Goal: Task Accomplishment & Management: Manage account settings

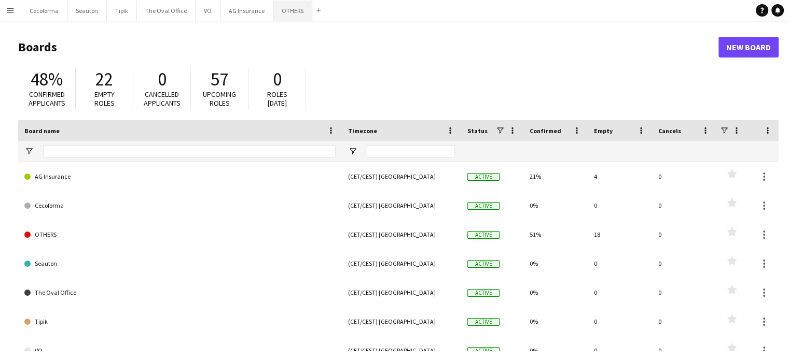
click at [287, 15] on button "OTHERS Close" at bounding box center [292, 11] width 39 height 20
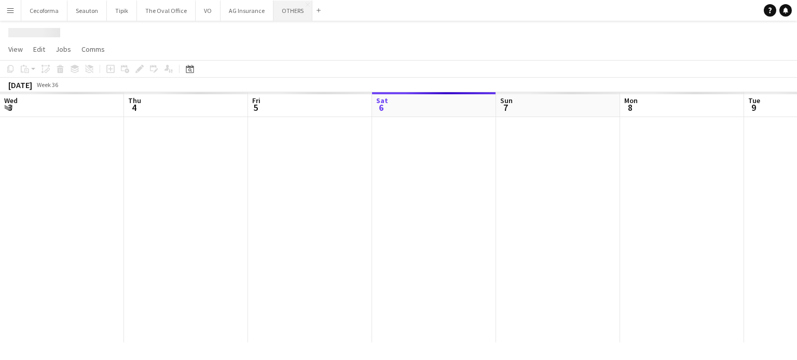
scroll to position [0, 248]
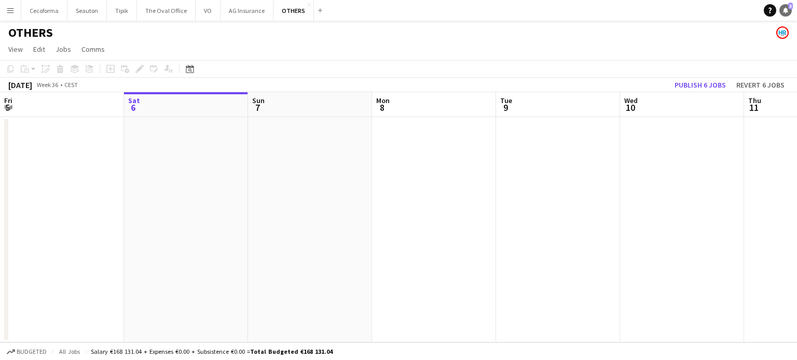
click at [786, 9] on icon at bounding box center [785, 9] width 5 height 5
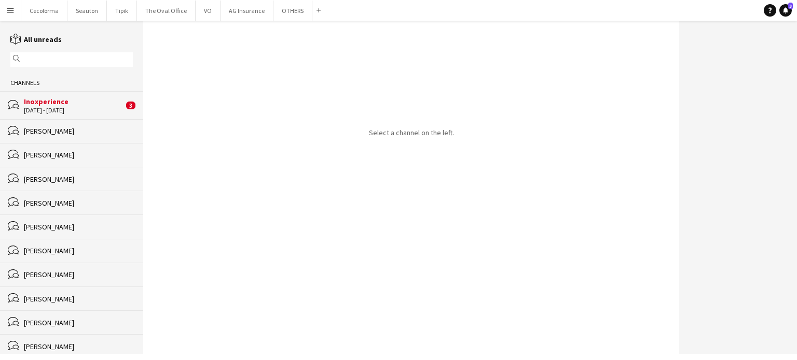
click at [47, 106] on div "Inoxperience" at bounding box center [74, 101] width 100 height 9
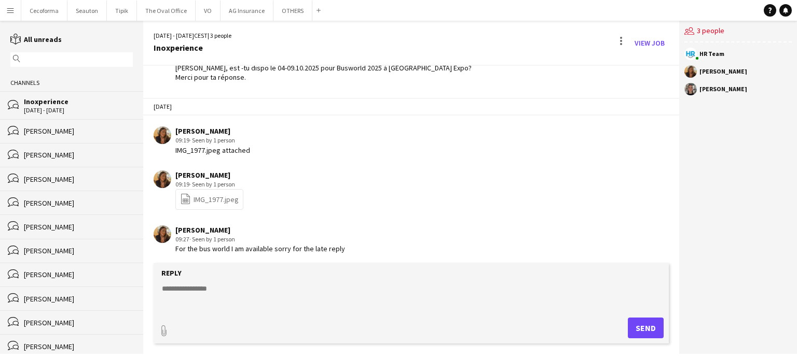
scroll to position [641, 0]
click at [219, 194] on link "file-spreadsheet IMG_1977.jpeg" at bounding box center [209, 198] width 59 height 12
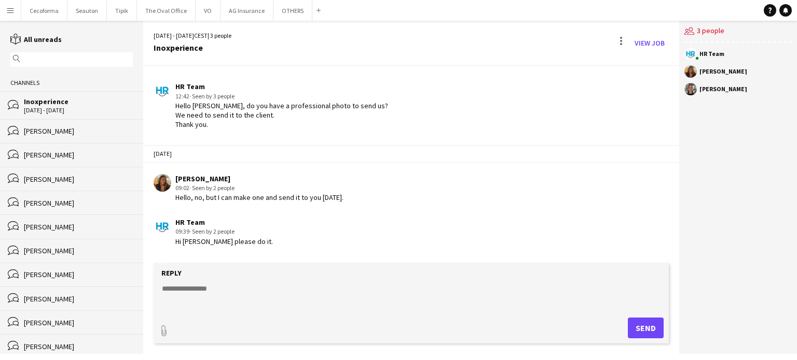
scroll to position [277, 0]
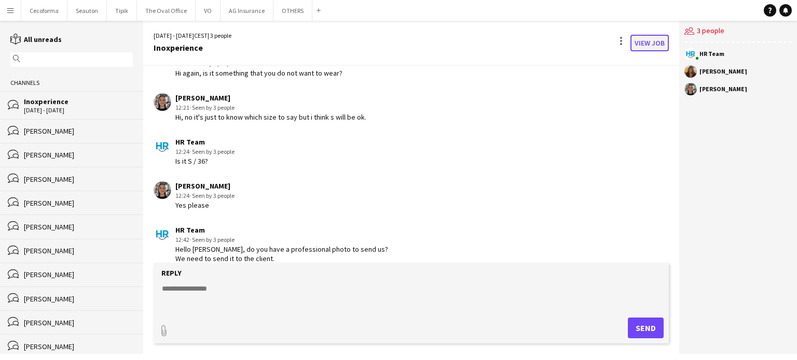
click at [648, 43] on link "View Job" at bounding box center [649, 43] width 38 height 17
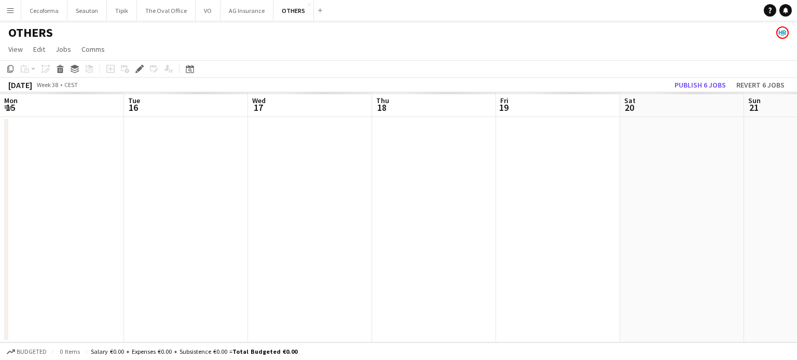
scroll to position [0, 357]
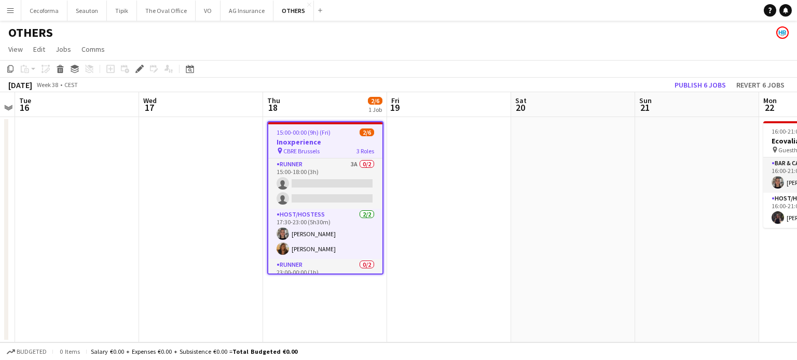
click at [528, 279] on app-date-cell at bounding box center [573, 230] width 124 height 226
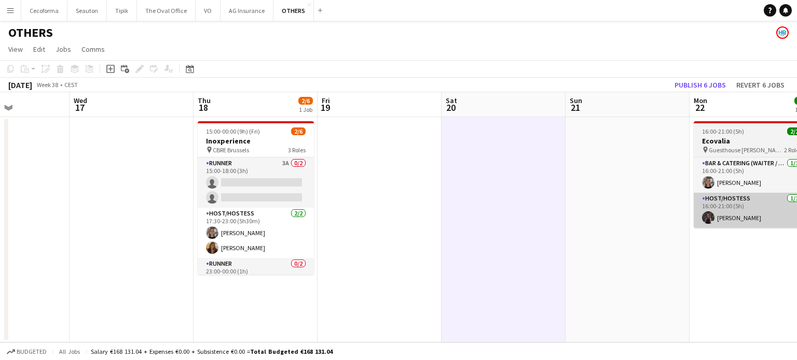
drag, startPoint x: 544, startPoint y: 206, endPoint x: 382, endPoint y: 199, distance: 162.0
click at [180, 178] on app-calendar-viewport "Sat 13 Sun 14 Mon 15 Tue 16 Wed 17 Thu 18 2/6 1 Job Fri 19 Sat 20 Sun 21 Mon 22…" at bounding box center [398, 217] width 797 height 250
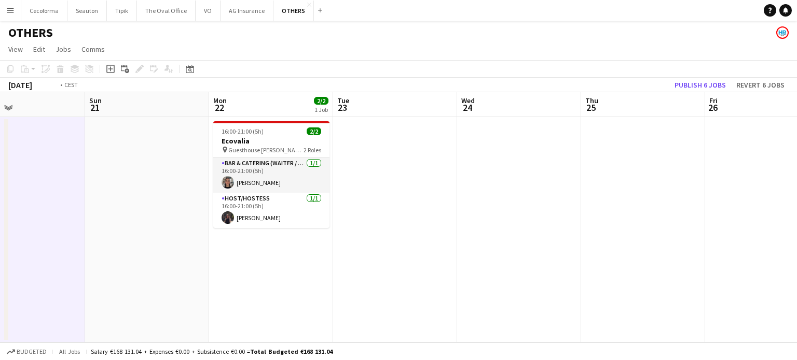
drag, startPoint x: 483, startPoint y: 247, endPoint x: 74, endPoint y: 210, distance: 411.4
click at [89, 217] on app-calendar-viewport "Wed 17 Thu 18 2/6 1 Job Fri 19 Sat 20 Sun 21 Mon 22 2/2 1 Job Tue 23 Wed 24 Thu…" at bounding box center [398, 217] width 797 height 250
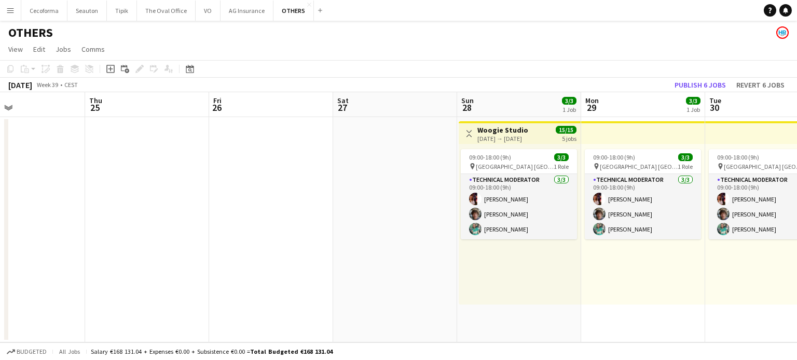
scroll to position [0, 273]
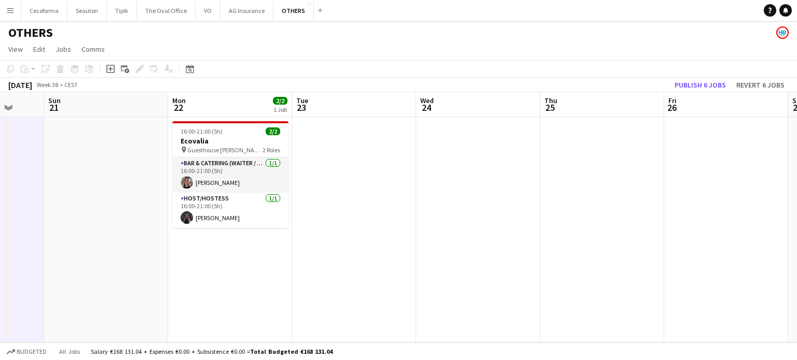
drag, startPoint x: 160, startPoint y: 238, endPoint x: 558, endPoint y: 174, distance: 403.5
click at [558, 174] on app-calendar-viewport "Thu 18 2/6 1 Job Fri 19 Sat 20 Sun 21 Mon 22 2/2 1 Job Tue 23 Wed 24 Thu 25 Fri…" at bounding box center [398, 217] width 797 height 250
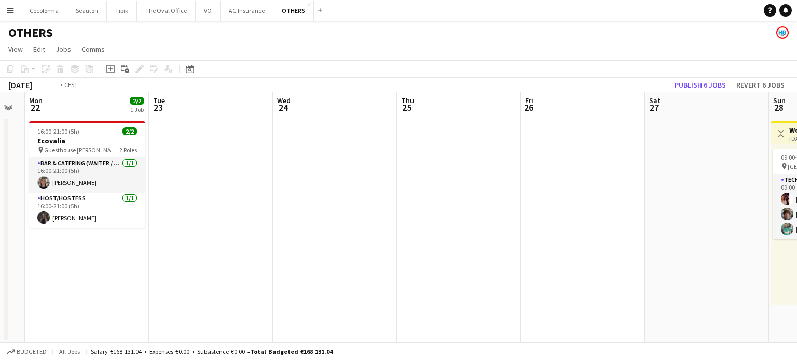
drag, startPoint x: 439, startPoint y: 247, endPoint x: 426, endPoint y: 245, distance: 13.2
click at [427, 246] on app-calendar-viewport "Thu 18 2/6 1 Job Fri 19 Sat 20 Sun 21 Mon 22 2/2 1 Job Tue 23 Wed 24 Thu 25 Fri…" at bounding box center [398, 217] width 797 height 250
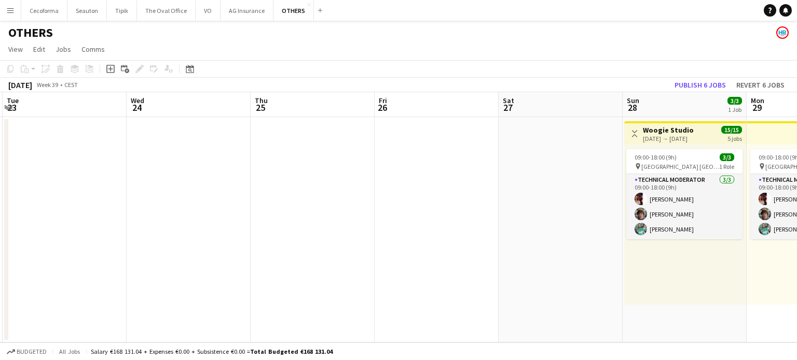
click at [72, 274] on app-calendar-viewport "Sat 20 Sun 21 Mon 22 2/2 1 Job Tue 23 Wed 24 Thu 25 Fri 26 Sat 27 Sun 28 3/3 1 …" at bounding box center [398, 217] width 797 height 250
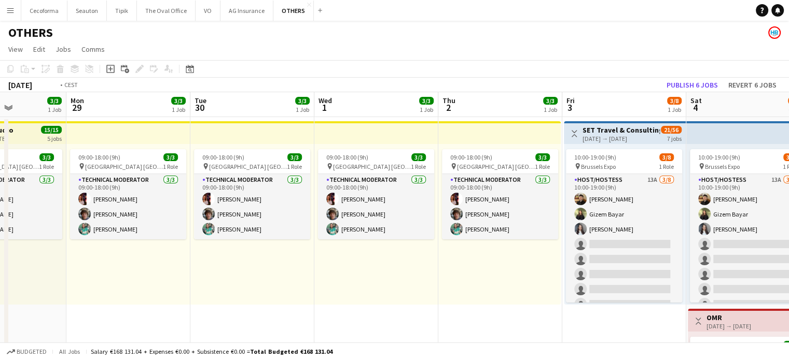
drag, startPoint x: 168, startPoint y: 297, endPoint x: 118, endPoint y: 284, distance: 51.3
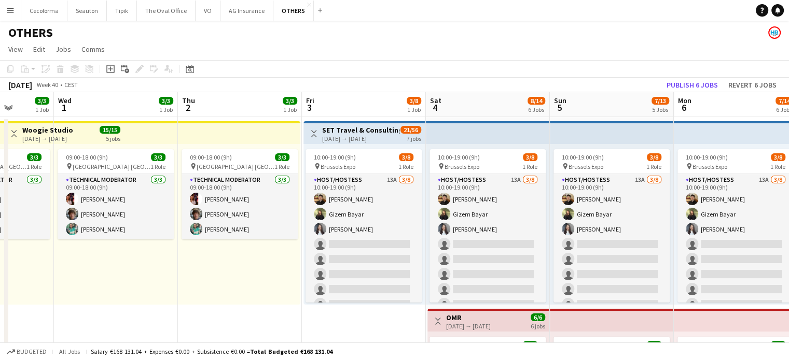
scroll to position [0, 301]
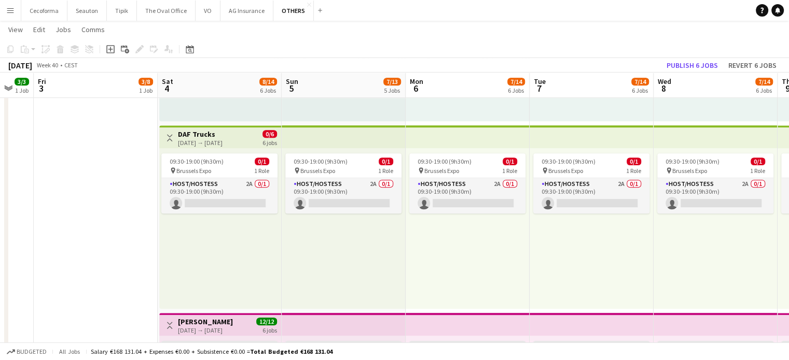
scroll to position [0, 473]
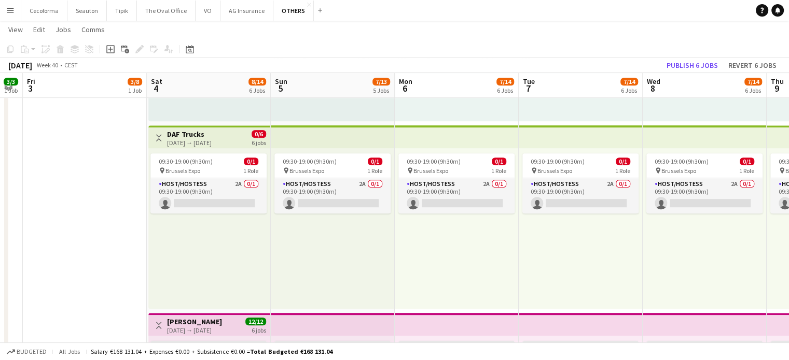
drag, startPoint x: 279, startPoint y: 241, endPoint x: 108, endPoint y: 244, distance: 170.7
click at [108, 244] on app-calendar-viewport "Mon 29 3/3 1 Job Tue 30 3/3 1 Job Wed 1 3/3 1 Job Thu 2 3/3 1 Job Fri 3 3/8 1 J…" at bounding box center [394, 132] width 789 height 1300
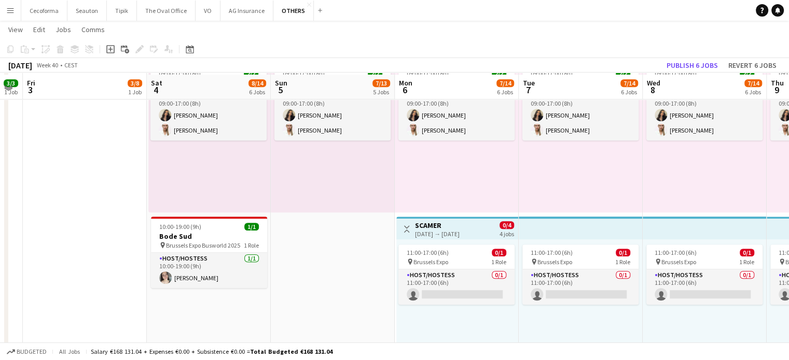
scroll to position [844, 0]
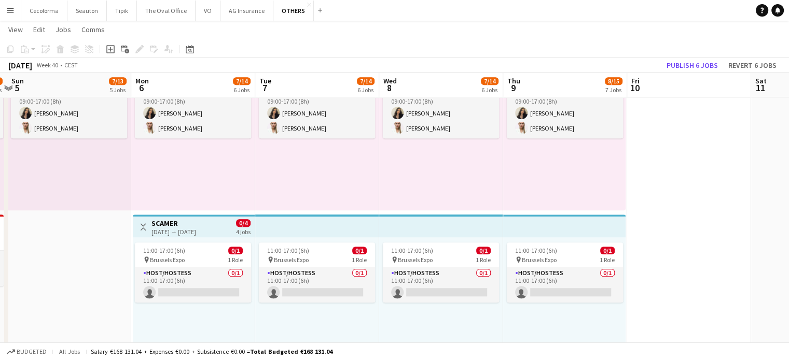
drag, startPoint x: 708, startPoint y: 322, endPoint x: 445, endPoint y: 315, distance: 262.5
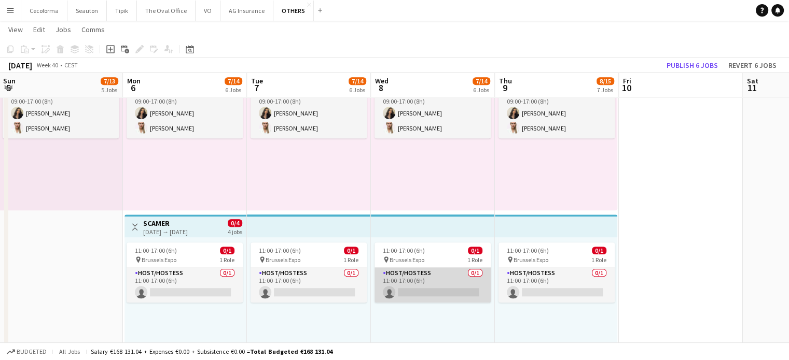
click at [423, 290] on app-card-role "Host/Hostess 0/1 11:00-17:00 (6h) single-neutral-actions" at bounding box center [432, 285] width 116 height 35
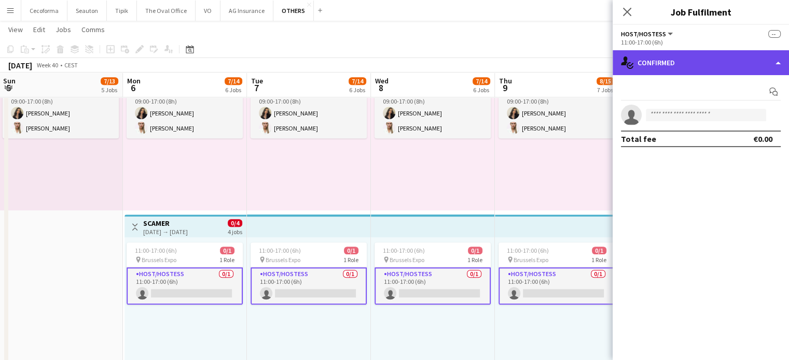
click at [775, 60] on div "single-neutral-actions-check-2 Confirmed" at bounding box center [700, 62] width 176 height 25
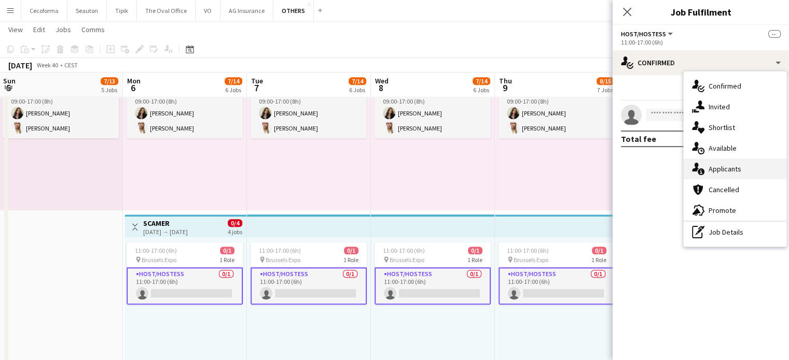
click at [715, 169] on span "Applicants" at bounding box center [724, 168] width 33 height 9
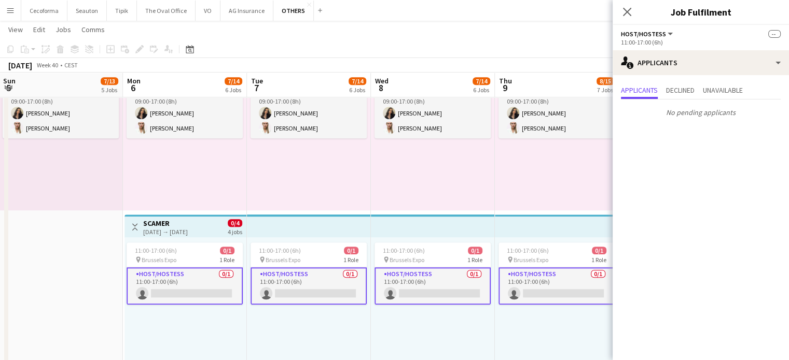
click at [448, 350] on div "11:00-17:00 (6h) 0/1 pin Brussels Expo 1 Role Host/Hostess 0/1 11:00-17:00 (6h)…" at bounding box center [433, 318] width 124 height 161
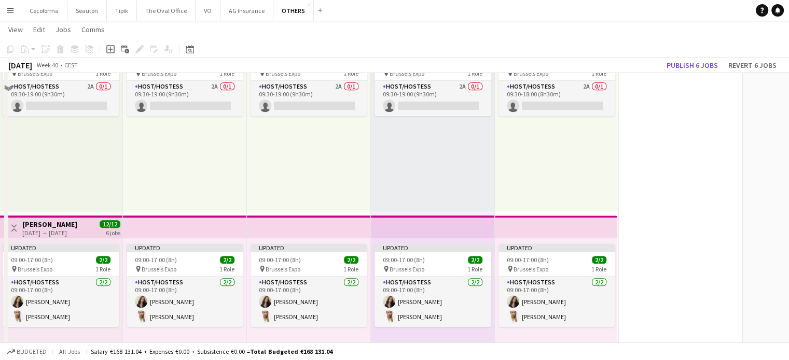
scroll to position [585, 0]
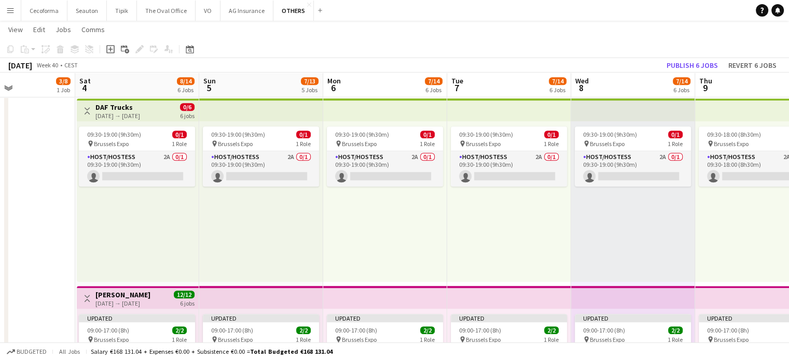
drag, startPoint x: 597, startPoint y: 250, endPoint x: 769, endPoint y: 252, distance: 171.2
click at [769, 252] on app-calendar-viewport "Wed 1 3/3 1 Job Thu 2 3/3 1 Job Fri 3 3/8 1 Job Sat 4 8/14 6 Jobs Sun 5 7/13 5 …" at bounding box center [394, 105] width 789 height 1300
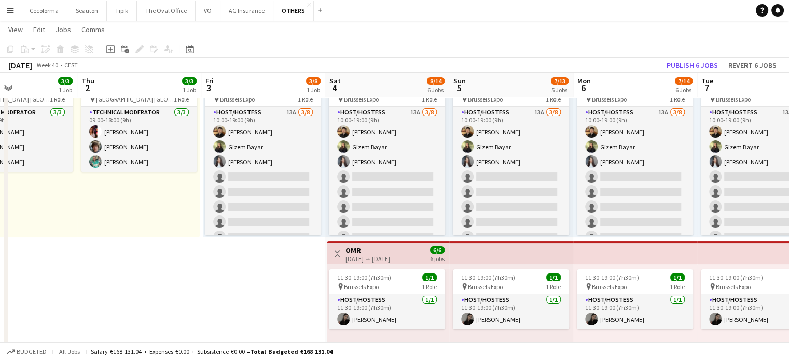
scroll to position [66, 0]
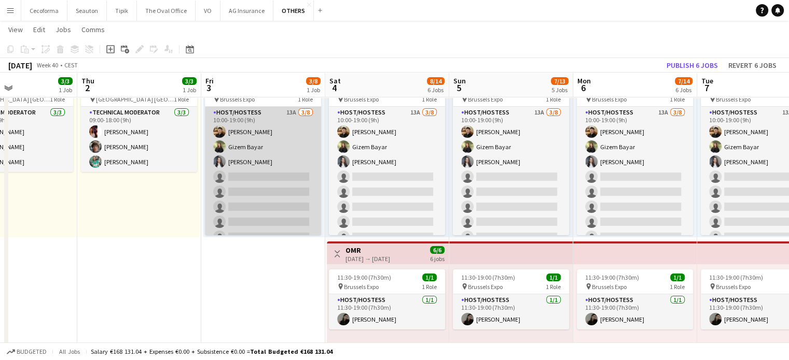
click at [260, 203] on app-card-role "Host/Hostess 13A [DATE] 10:00-19:00 (9h) [PERSON_NAME] Gizem [PERSON_NAME] sing…" at bounding box center [263, 177] width 116 height 141
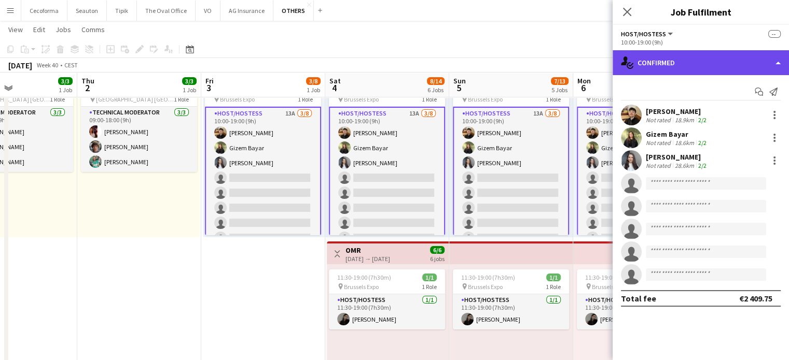
click at [777, 64] on div "single-neutral-actions-check-2 Confirmed" at bounding box center [700, 62] width 176 height 25
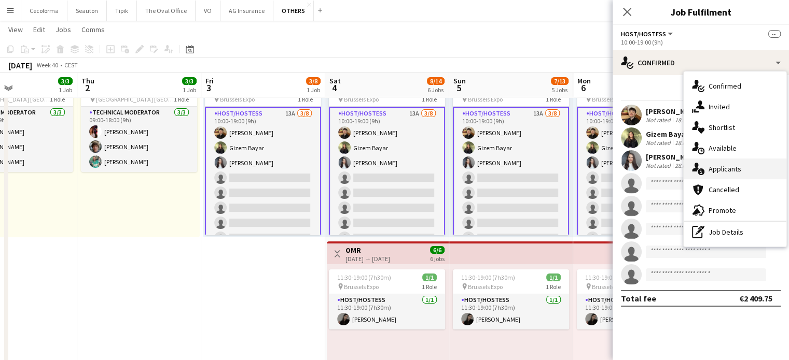
click at [726, 171] on span "Applicants" at bounding box center [724, 168] width 33 height 9
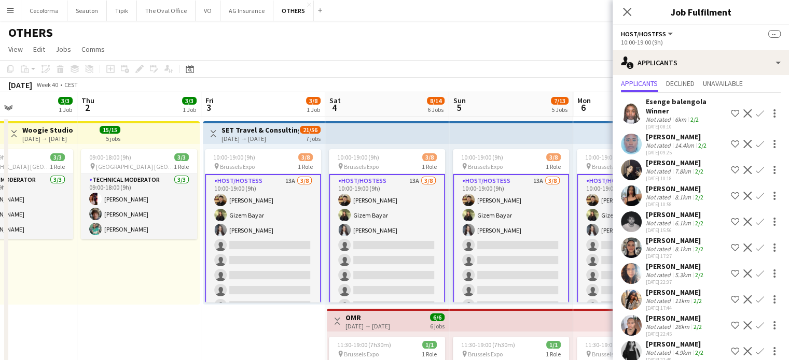
scroll to position [41, 0]
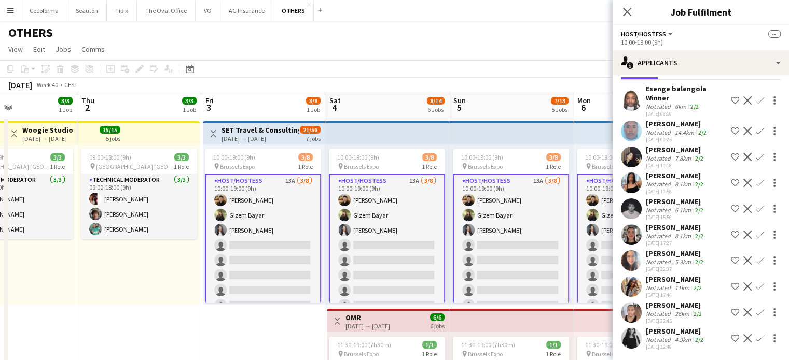
click at [268, 249] on app-card-role "Host/Hostess 13A [DATE] 10:00-19:00 (9h) [PERSON_NAME] Gizem [PERSON_NAME] sing…" at bounding box center [263, 245] width 116 height 143
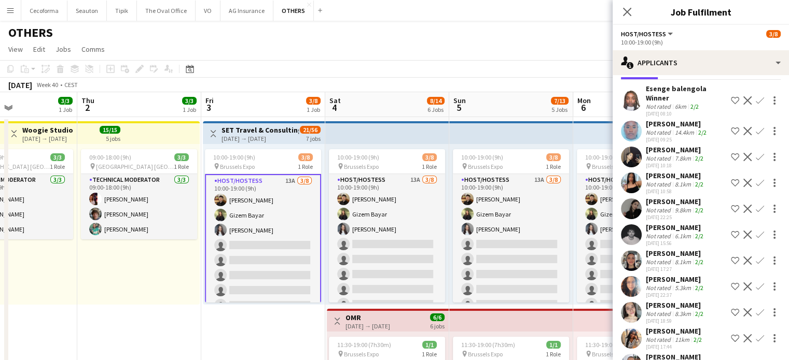
scroll to position [0, 0]
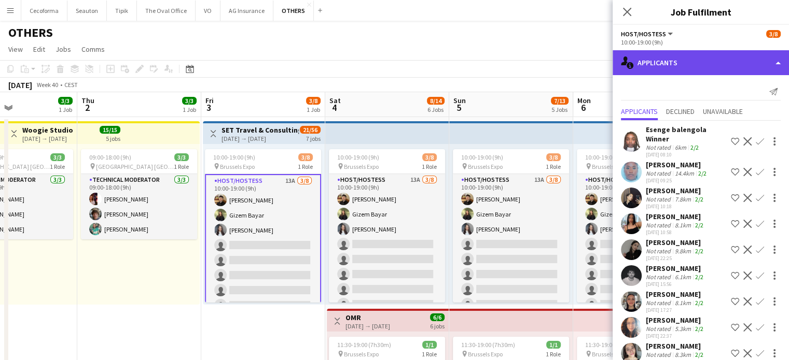
click at [779, 63] on div "single-neutral-actions-information Applicants" at bounding box center [700, 62] width 176 height 25
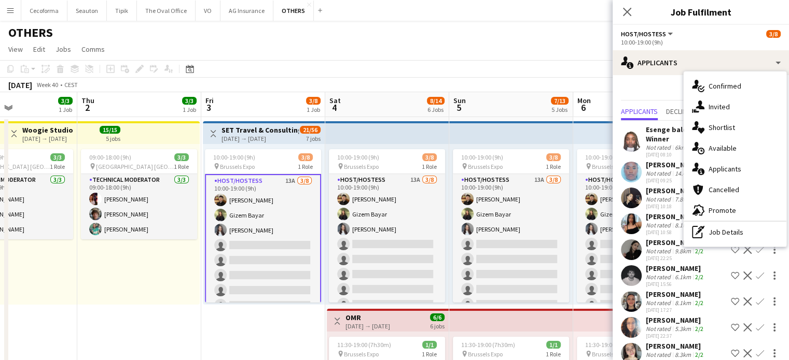
click at [261, 255] on app-card-role "Host/Hostess 13A [DATE] 10:00-19:00 (9h) [PERSON_NAME] Gizem [PERSON_NAME] sing…" at bounding box center [263, 245] width 116 height 143
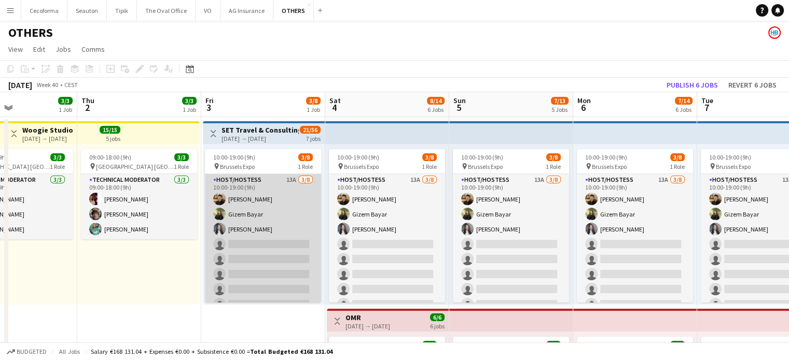
click at [261, 255] on app-card-role "Host/Hostess 13A [DATE] 10:00-19:00 (9h) [PERSON_NAME] Gizem [PERSON_NAME] sing…" at bounding box center [263, 244] width 116 height 141
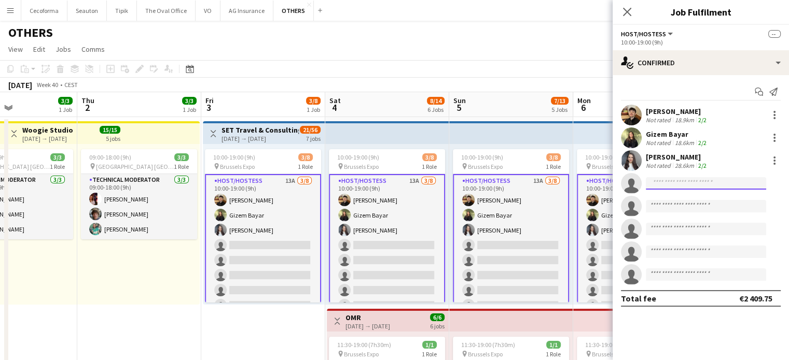
click at [676, 186] on input at bounding box center [706, 183] width 120 height 12
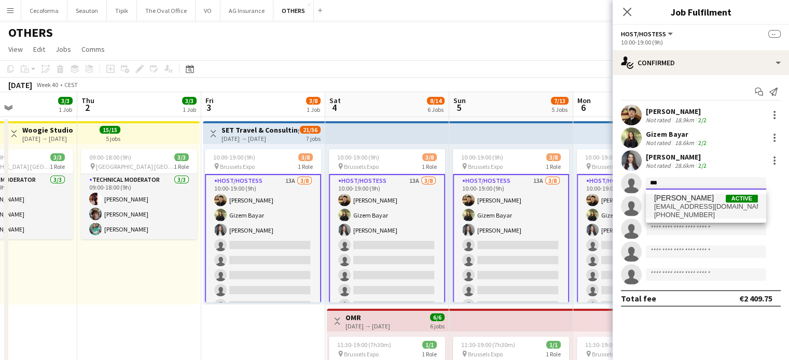
type input "***"
click at [678, 197] on span "[PERSON_NAME]" at bounding box center [684, 198] width 60 height 9
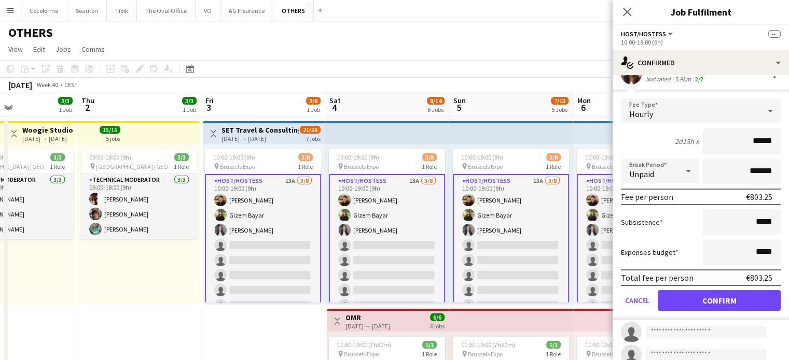
scroll to position [189, 0]
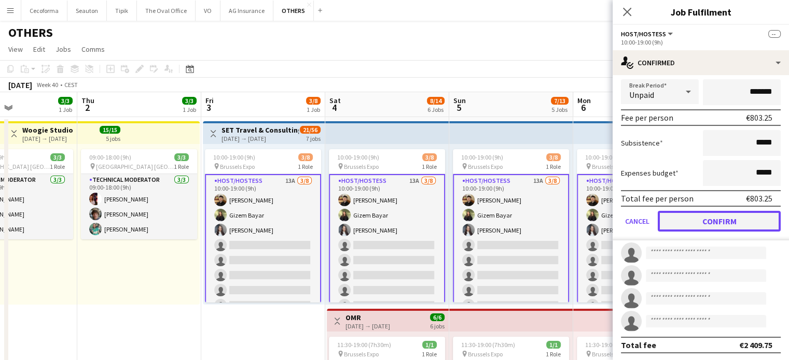
click at [717, 217] on button "Confirm" at bounding box center [719, 221] width 123 height 21
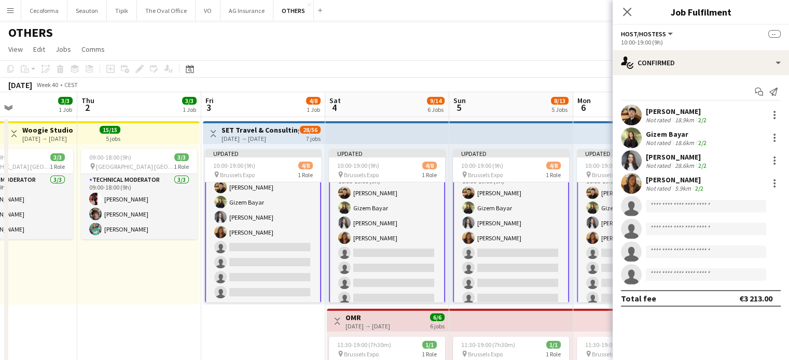
scroll to position [0, 0]
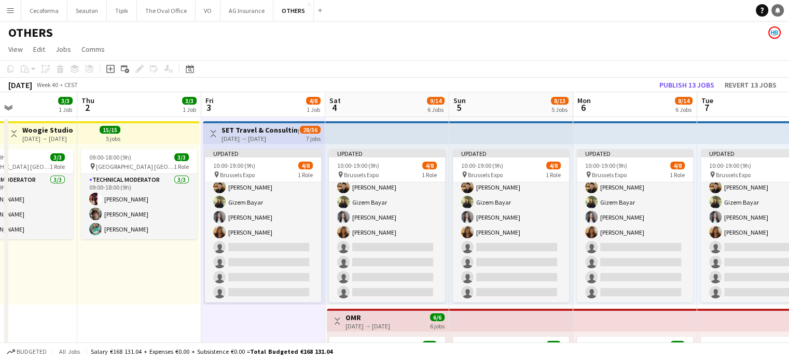
click at [776, 10] on icon at bounding box center [777, 9] width 5 height 5
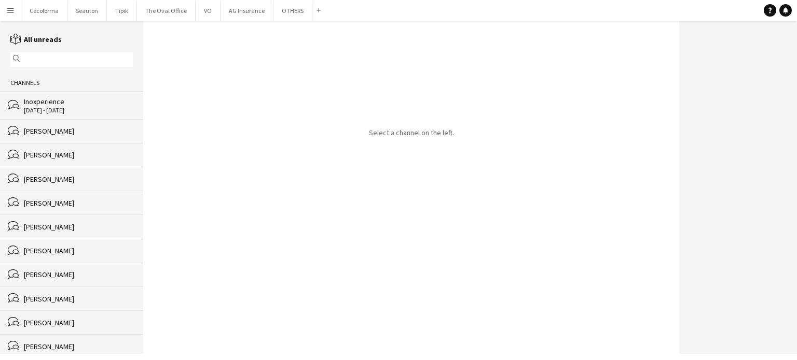
click at [61, 155] on div "[PERSON_NAME]" at bounding box center [78, 154] width 109 height 9
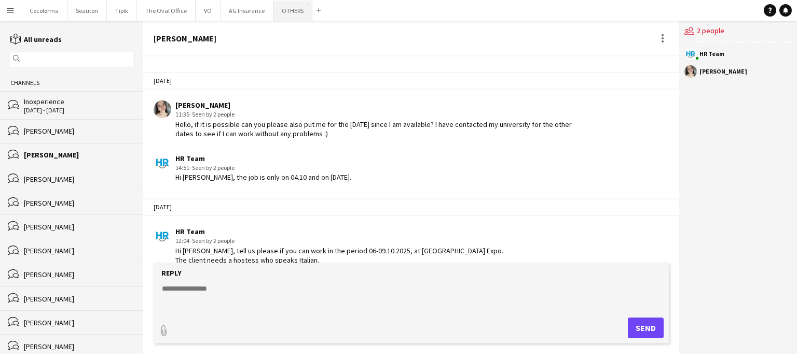
click at [288, 10] on button "OTHERS Close" at bounding box center [292, 11] width 39 height 20
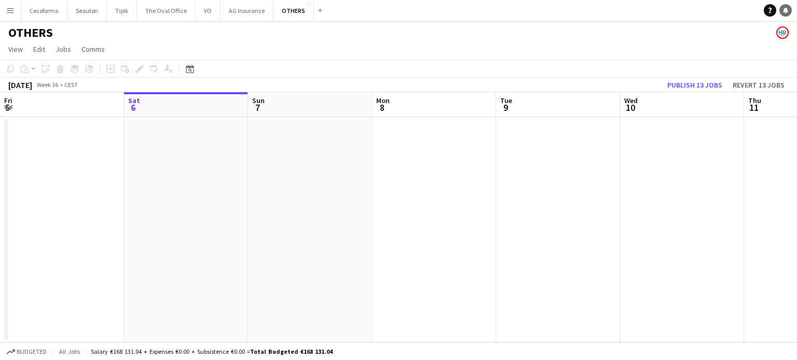
click at [787, 12] on icon "Notifications" at bounding box center [785, 10] width 6 height 6
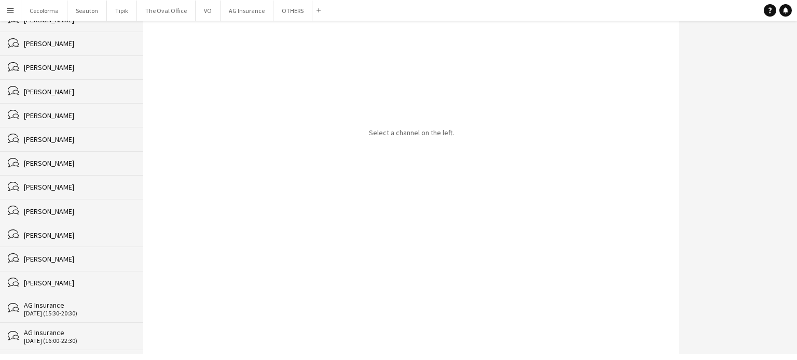
click at [64, 211] on div "[PERSON_NAME]" at bounding box center [78, 211] width 109 height 9
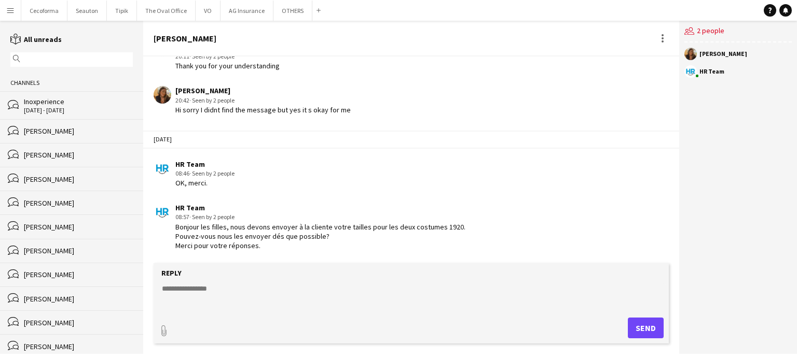
click at [48, 98] on div "Inoxperience" at bounding box center [78, 101] width 109 height 9
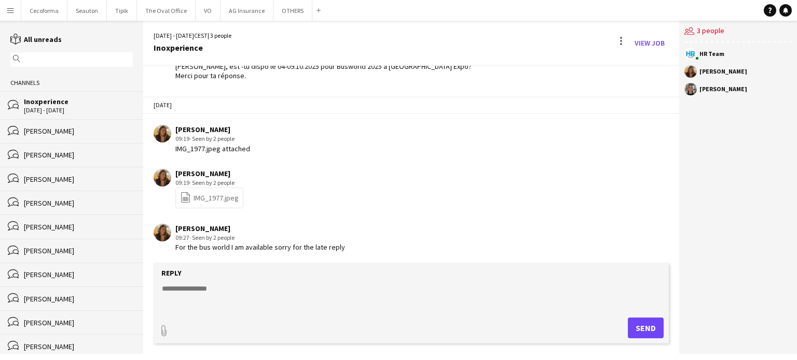
click at [209, 282] on form "Reply paperclip Send" at bounding box center [411, 303] width 515 height 80
click at [208, 288] on textarea at bounding box center [413, 297] width 505 height 27
type textarea "**********"
click at [647, 327] on button "Send" at bounding box center [646, 328] width 36 height 21
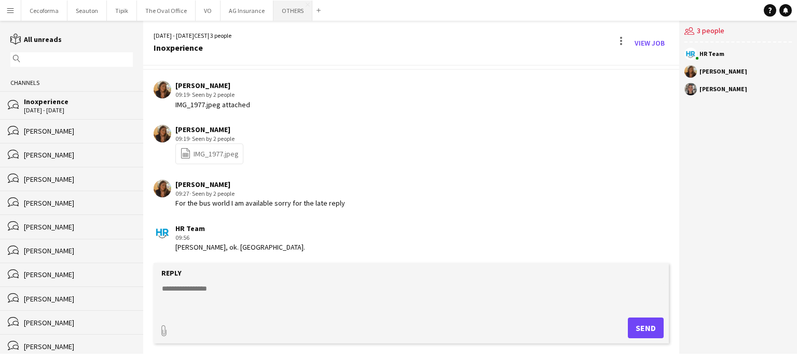
click at [290, 15] on button "OTHERS Close" at bounding box center [292, 11] width 39 height 20
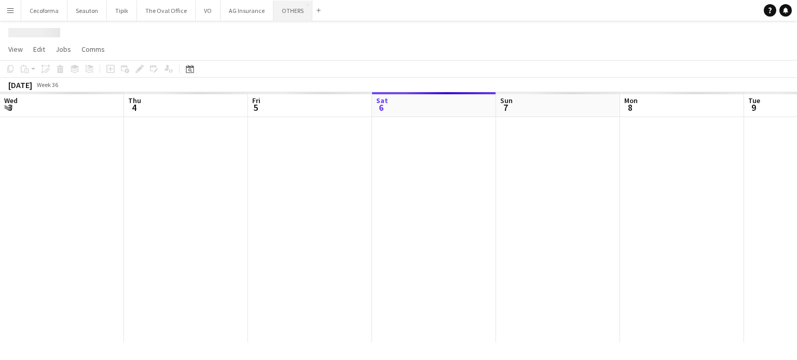
scroll to position [0, 248]
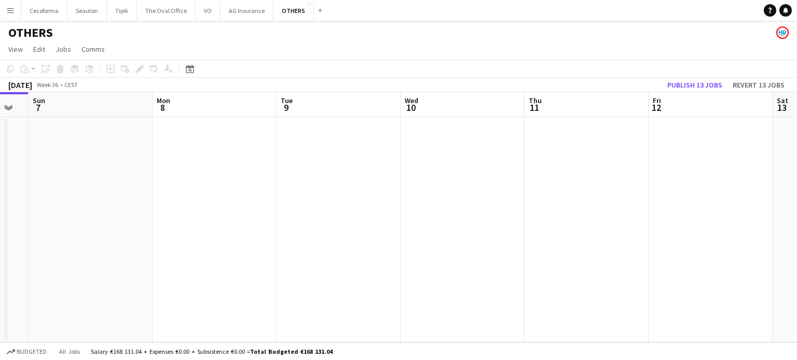
drag, startPoint x: 691, startPoint y: 258, endPoint x: 275, endPoint y: 245, distance: 416.1
click at [275, 245] on app-calendar-viewport "Wed 3 Thu 4 Fri 5 Sat 6 Sun 7 Mon 8 Tue 9 Wed 10 Thu 11 Fri 12 Sat 13 Sun 14" at bounding box center [398, 217] width 797 height 250
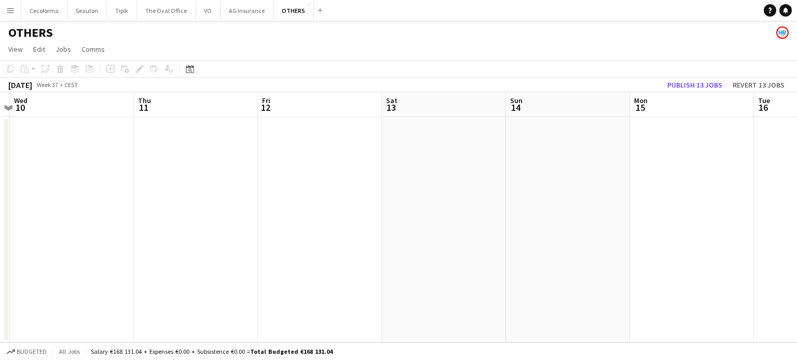
drag, startPoint x: 340, startPoint y: 232, endPoint x: 33, endPoint y: 188, distance: 309.7
click at [44, 189] on app-calendar-viewport "Fri 5 Sat 6 Sun 7 Mon 8 Tue 9 Wed 10 Thu 11 Fri 12 Sat 13 Sun 14 Mon 15 Tue 16" at bounding box center [398, 217] width 797 height 250
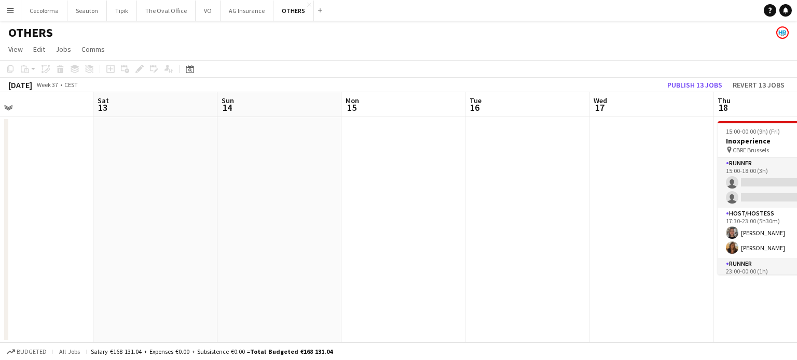
click at [0, 179] on app-calendar-viewport "Wed 10 Thu 11 Fri 12 Sat 13 Sun 14 Mon 15 Tue 16 Wed 17 Thu 18 2/6 1 Job Fri 19…" at bounding box center [398, 217] width 797 height 250
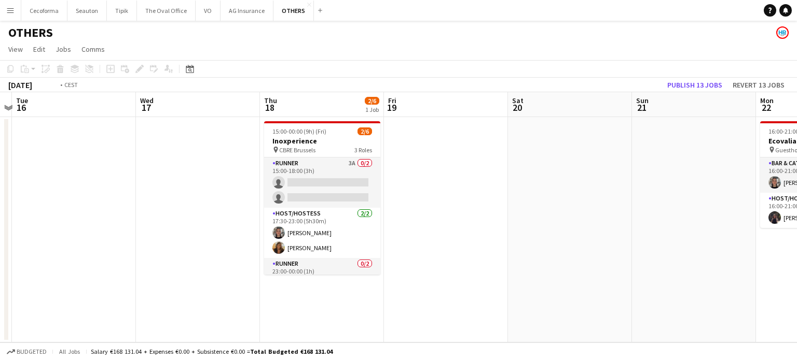
drag, startPoint x: 310, startPoint y: 228, endPoint x: 73, endPoint y: 207, distance: 237.9
click at [105, 210] on app-calendar-viewport "Fri 12 Sat 13 Sun 14 Mon 15 Tue 16 Wed 17 Thu 18 2/6 1 Job Fri 19 Sat 20 Sun 21…" at bounding box center [398, 217] width 797 height 250
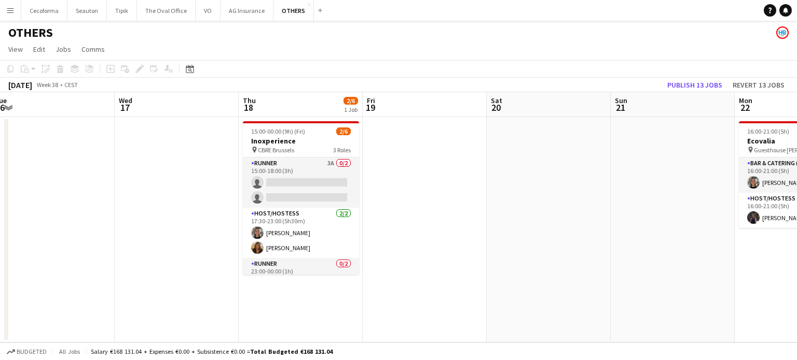
drag, startPoint x: 486, startPoint y: 223, endPoint x: 78, endPoint y: 184, distance: 410.0
click at [180, 194] on app-calendar-viewport "Sun 14 Mon 15 Tue 16 Wed 17 Thu 18 2/6 1 Job Fri 19 Sat 20 Sun 21 Mon 22 2/2 1 …" at bounding box center [398, 217] width 797 height 250
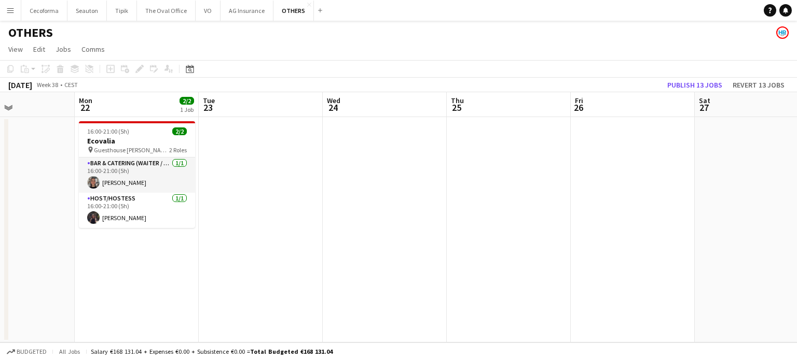
drag, startPoint x: 610, startPoint y: 246, endPoint x: 272, endPoint y: 218, distance: 338.8
click at [270, 221] on app-calendar-viewport "Thu 18 2/6 1 Job Fri 19 Sat 20 Sun 21 Mon 22 2/2 1 Job Tue 23 Wed 24 Thu 25 Fri…" at bounding box center [398, 217] width 797 height 250
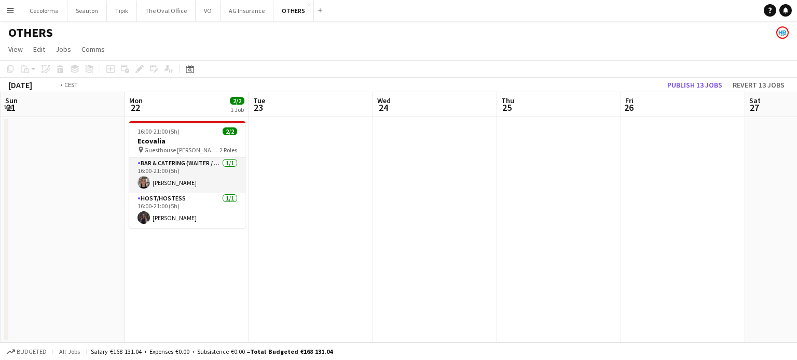
drag, startPoint x: 479, startPoint y: 230, endPoint x: 30, endPoint y: 195, distance: 451.0
click at [30, 195] on app-calendar-viewport "Thu 18 2/6 1 Job Fri 19 Sat 20 Sun 21 Mon 22 2/2 1 Job Tue 23 Wed 24 Thu 25 Fri…" at bounding box center [398, 217] width 797 height 250
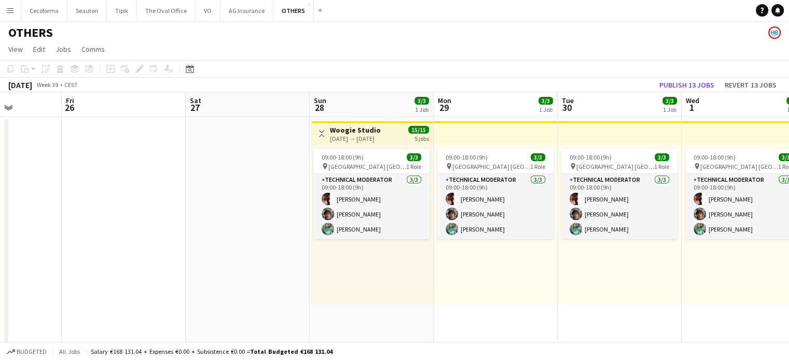
scroll to position [0, 484]
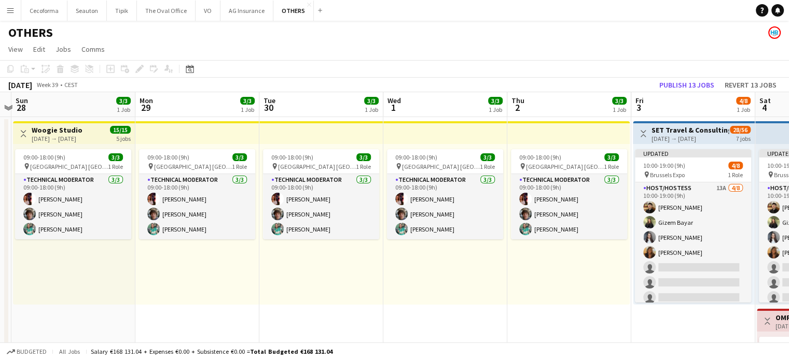
drag, startPoint x: 35, startPoint y: 284, endPoint x: 2, endPoint y: 268, distance: 37.1
drag, startPoint x: 374, startPoint y: 339, endPoint x: 243, endPoint y: 317, distance: 133.0
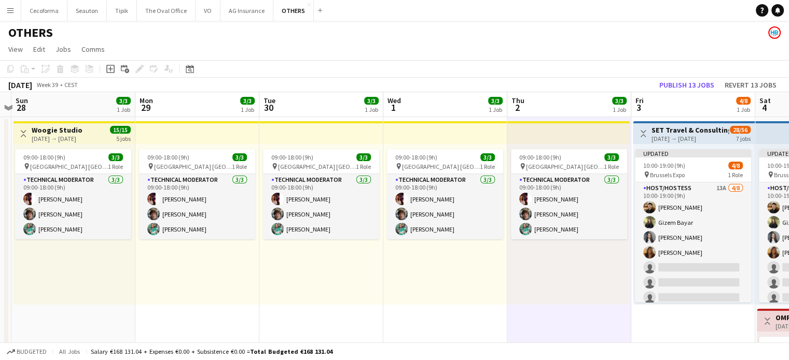
scroll to position [0, 485]
click at [494, 42] on app-page-menu "View Day view expanded Day view collapsed Month view Date picker Jump to [DATE]…" at bounding box center [394, 50] width 789 height 20
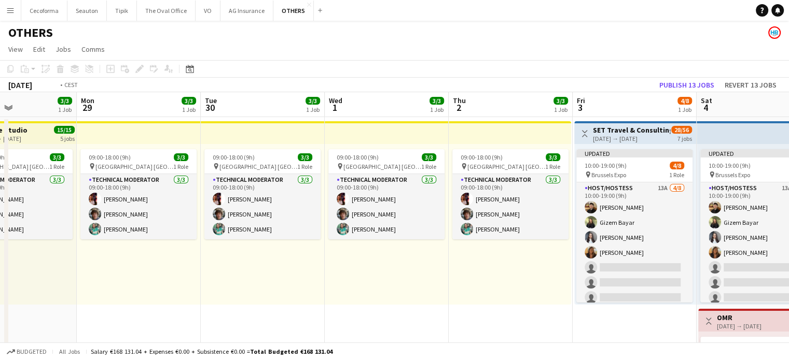
drag, startPoint x: 553, startPoint y: 316, endPoint x: 368, endPoint y: 311, distance: 185.2
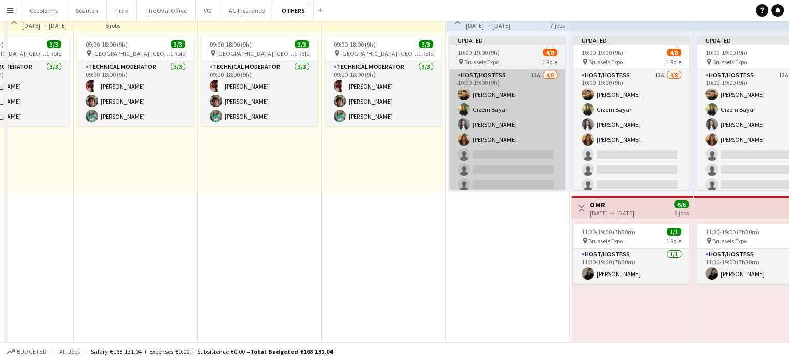
scroll to position [0, 0]
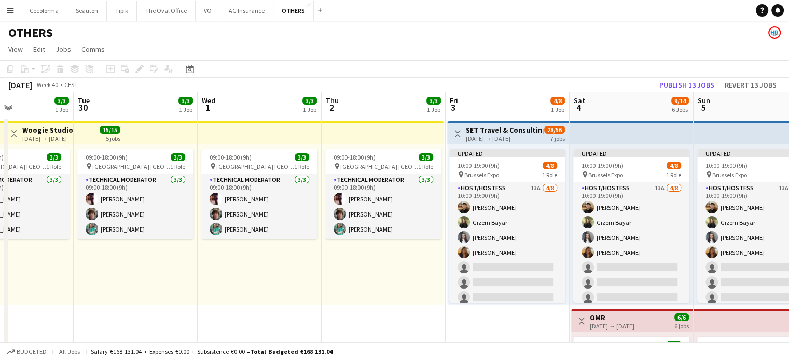
click at [8, 11] on app-icon "Menu" at bounding box center [10, 10] width 8 height 8
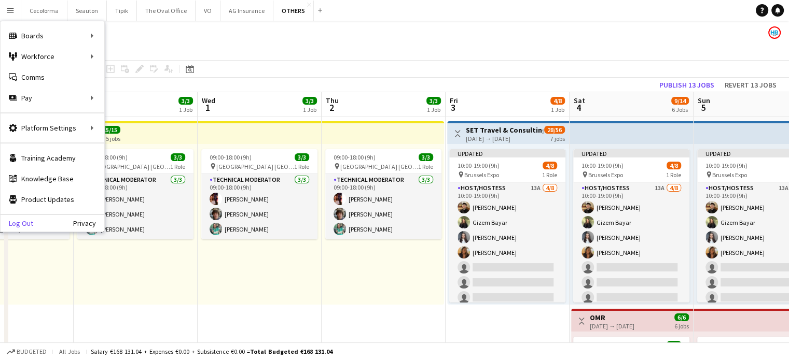
click at [21, 223] on link "Log Out" at bounding box center [17, 223] width 33 height 8
